Goal: Navigation & Orientation: Find specific page/section

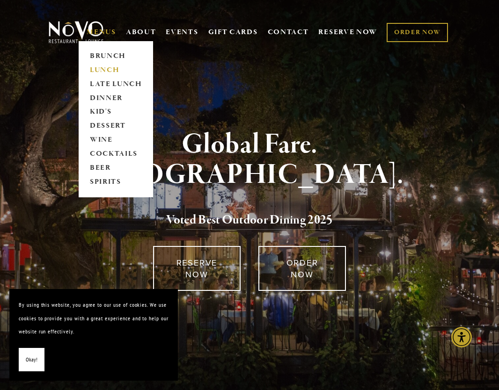
click at [107, 69] on link "LUNCH" at bounding box center [116, 70] width 58 height 14
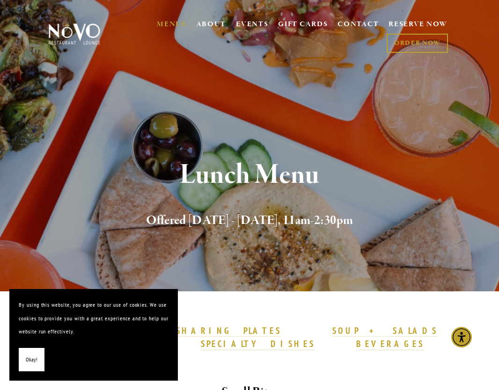
click at [24, 360] on button "Okay!" at bounding box center [32, 360] width 26 height 24
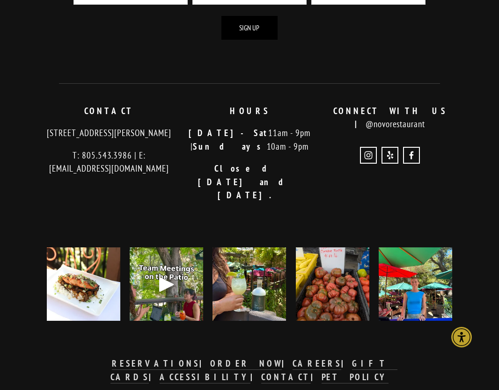
scroll to position [2890, 0]
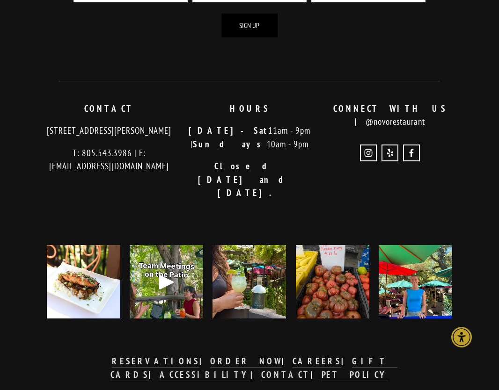
click at [77, 241] on img at bounding box center [83, 282] width 73 height 92
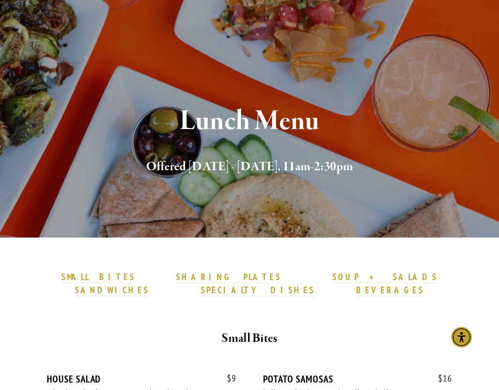
scroll to position [0, 0]
